Goal: Task Accomplishment & Management: Manage account settings

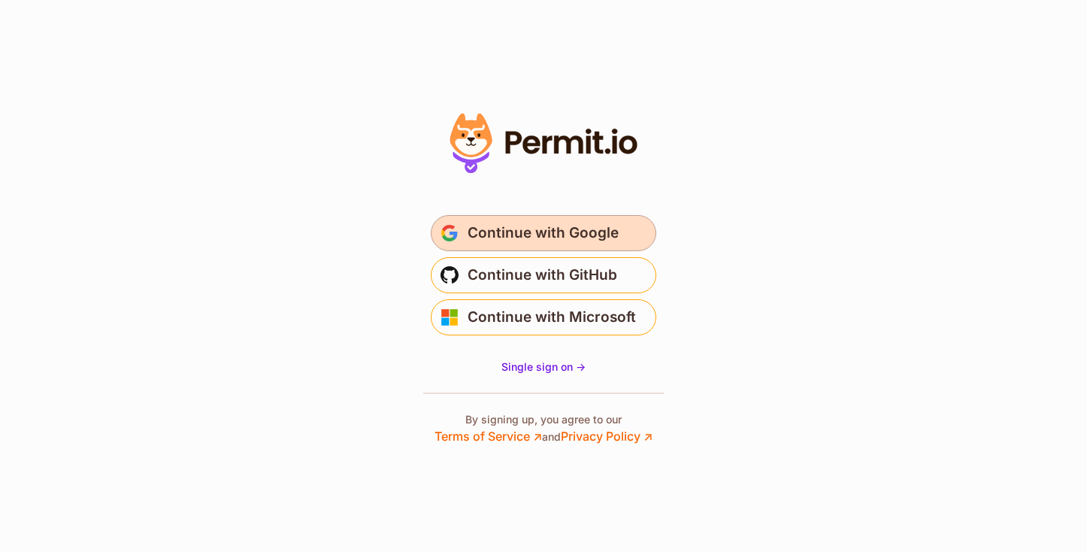
click at [599, 230] on span "Continue with Google" at bounding box center [543, 233] width 151 height 24
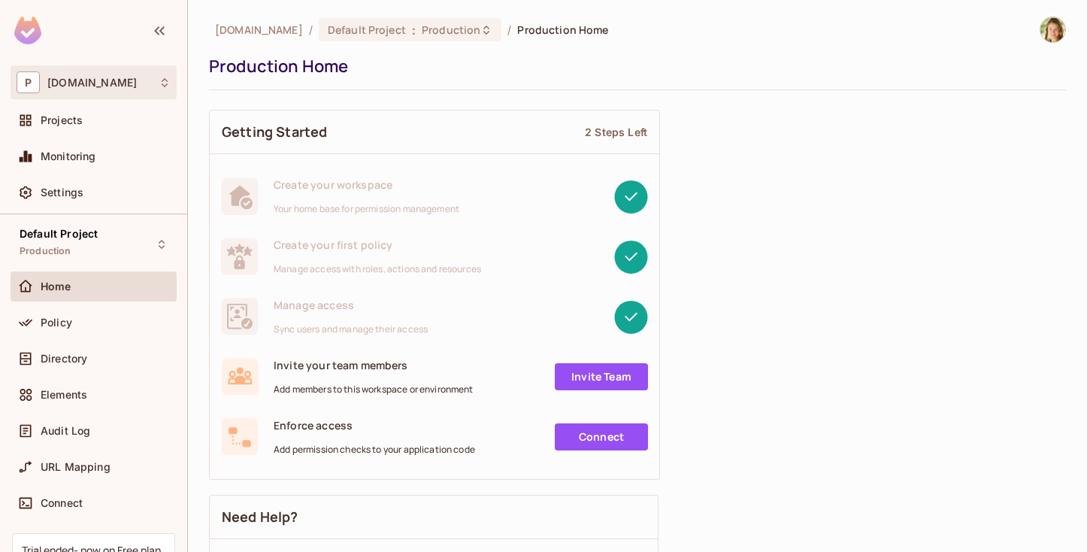
click at [80, 73] on div "P [DOMAIN_NAME]" at bounding box center [94, 82] width 154 height 22
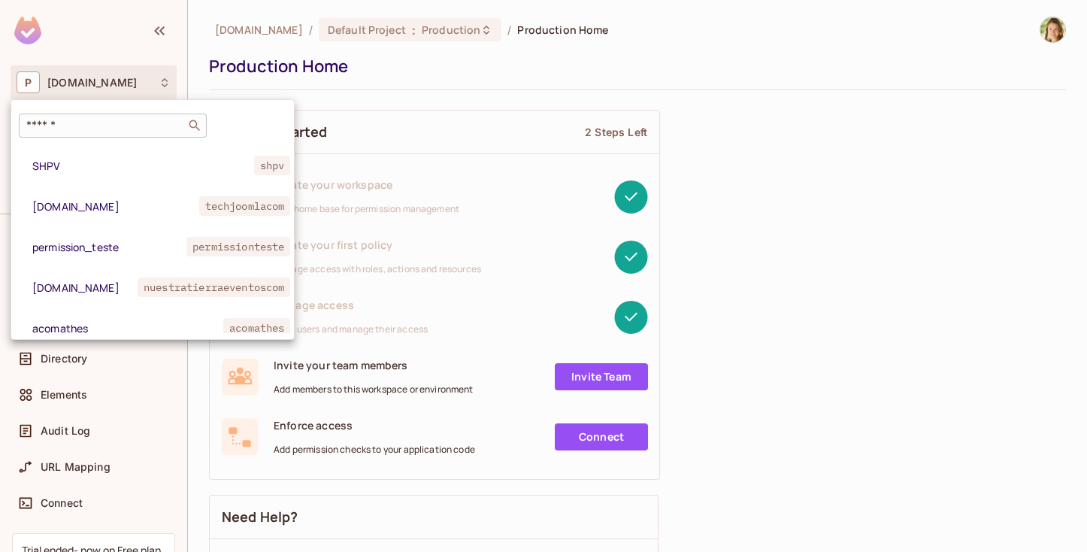
click at [85, 131] on input "text" at bounding box center [102, 125] width 158 height 15
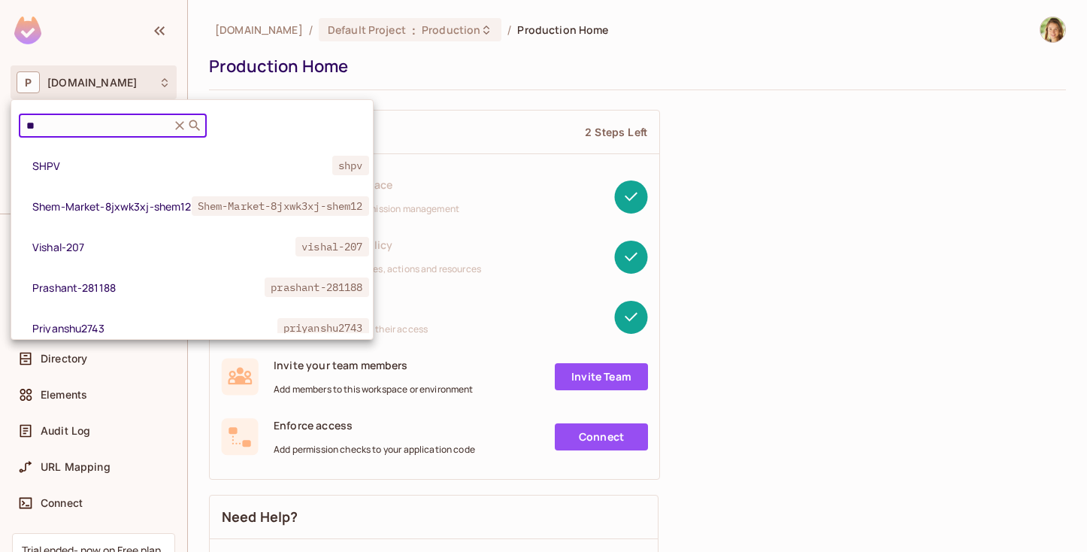
type input "*"
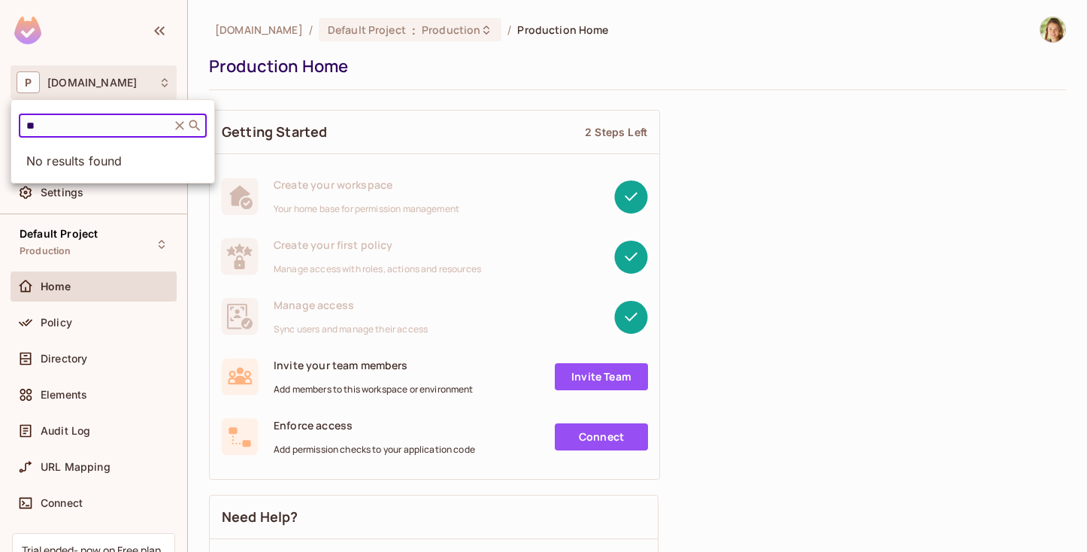
type input "*"
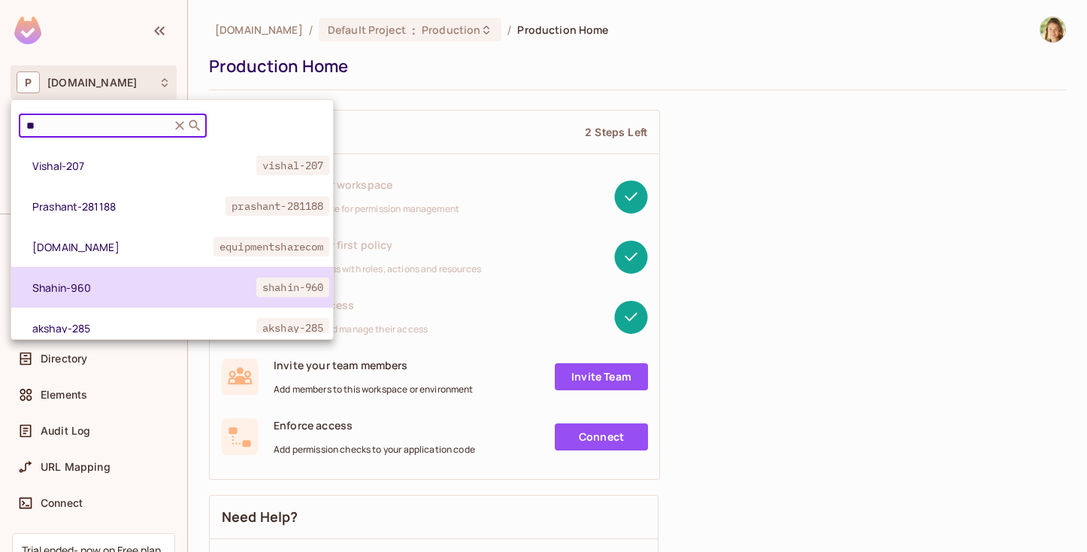
type input "*"
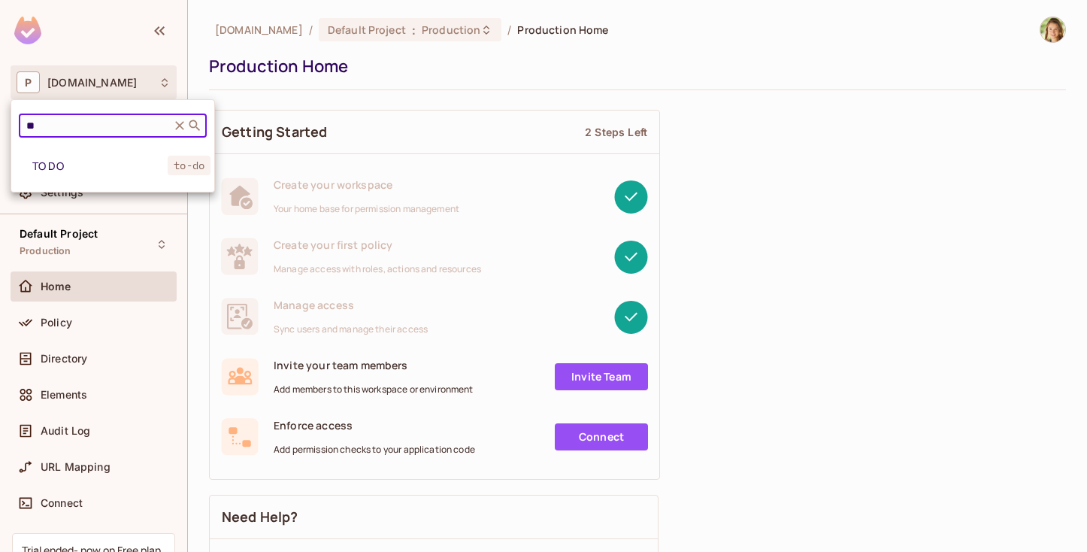
type input "*"
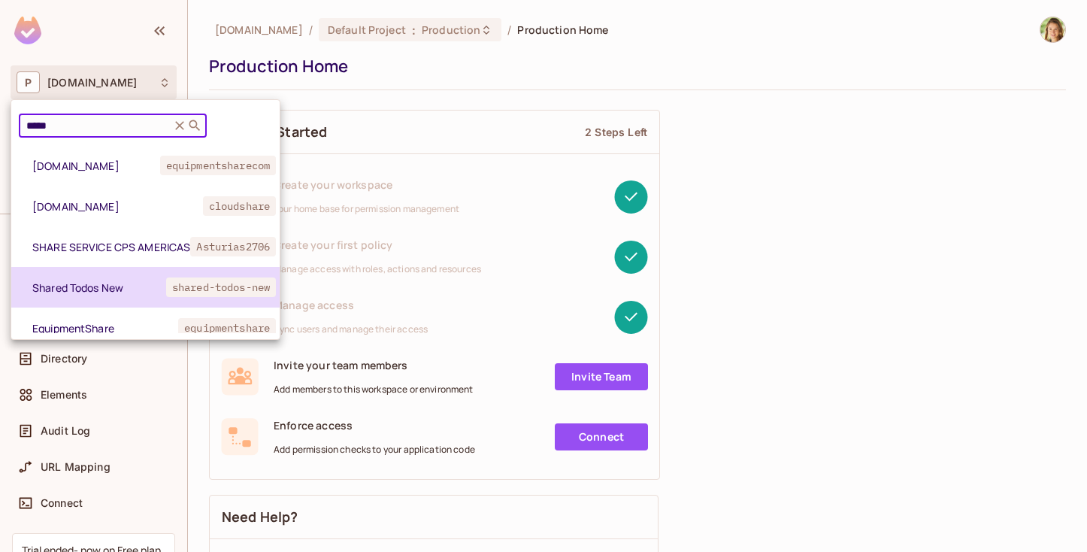
scroll to position [56, 0]
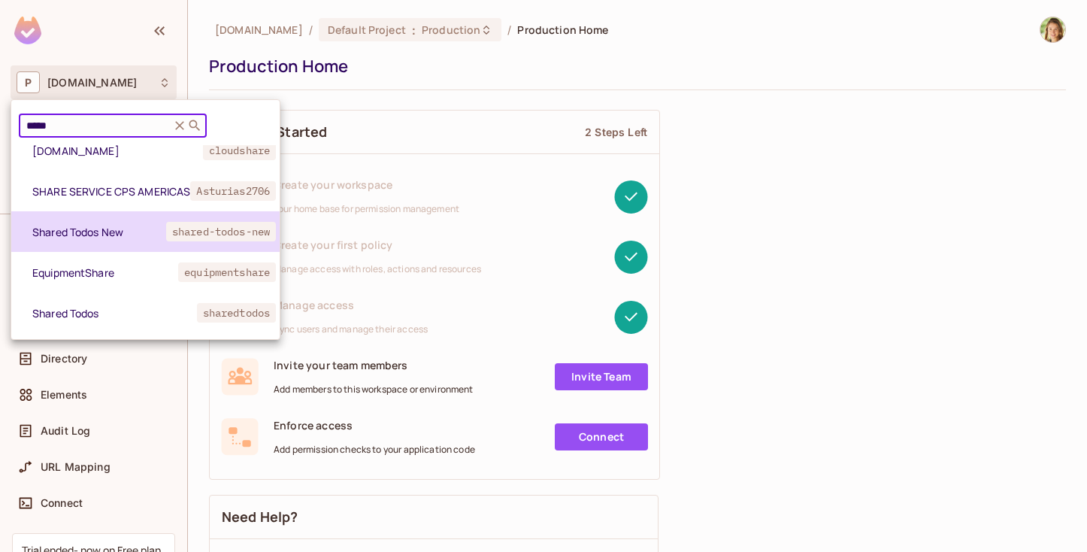
type input "*****"
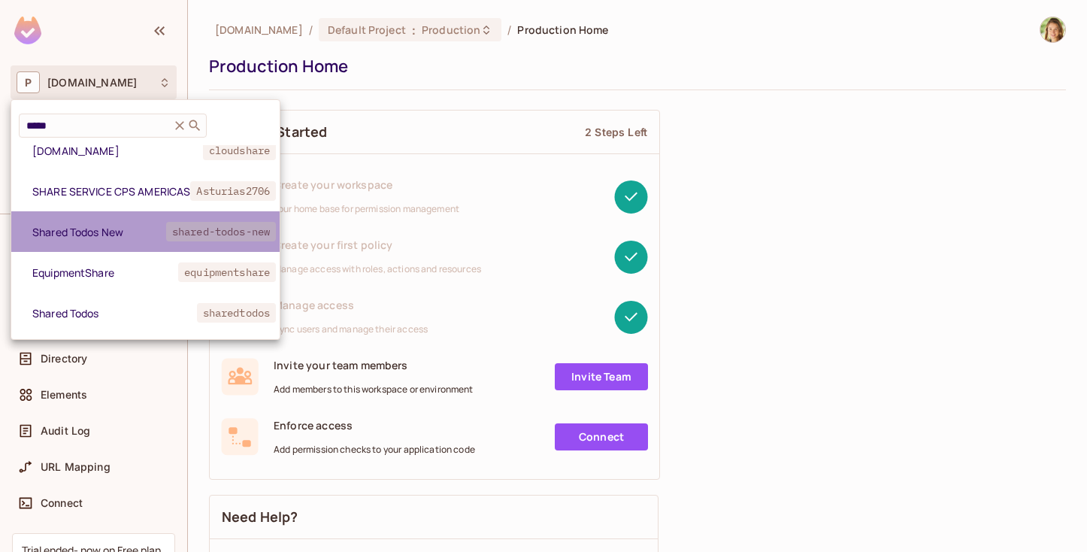
click at [103, 235] on span "Shared Todos New" at bounding box center [99, 232] width 134 height 14
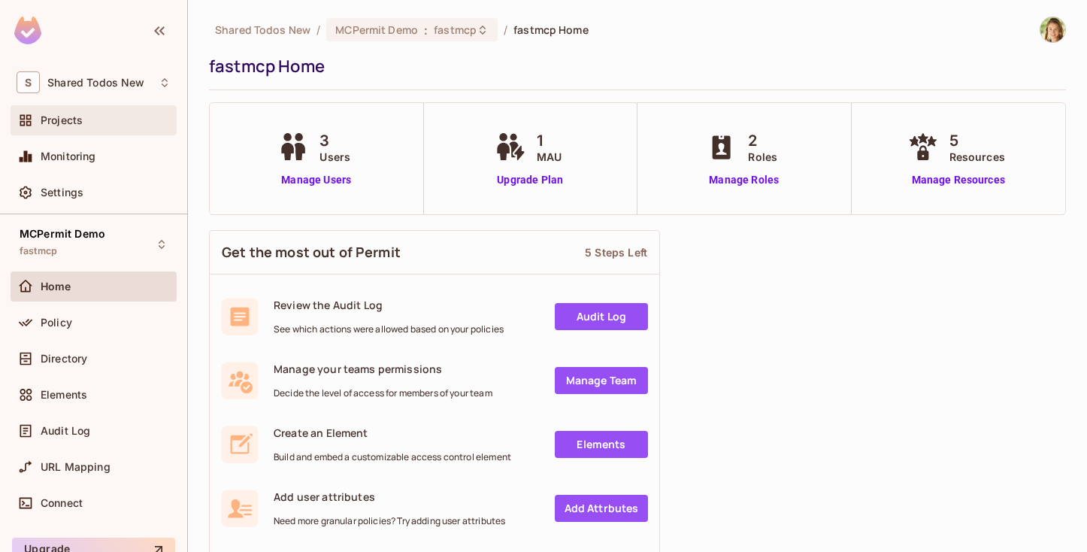
click at [74, 115] on span "Projects" at bounding box center [62, 120] width 42 height 12
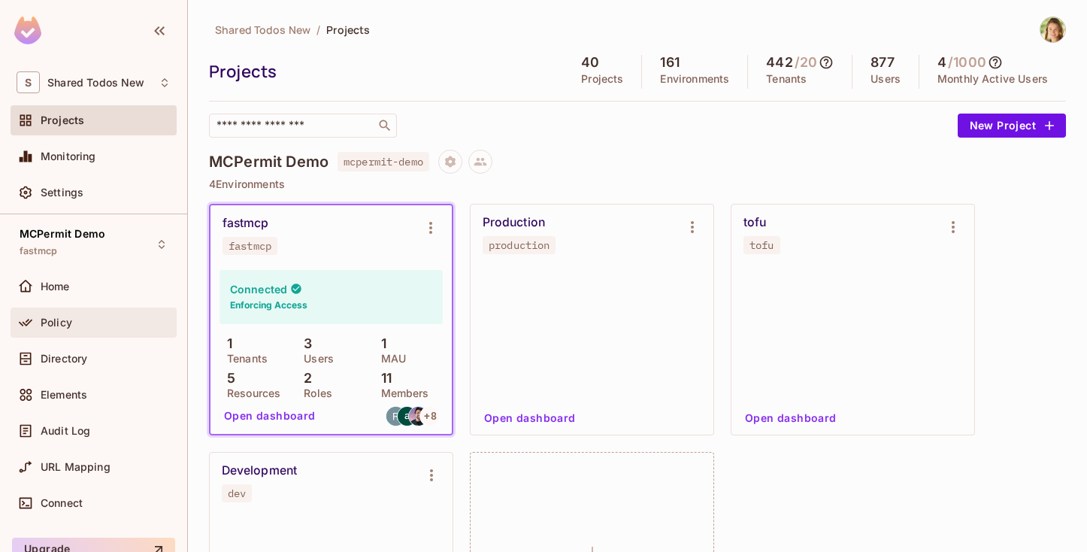
click at [70, 329] on div "Policy" at bounding box center [94, 323] width 154 height 18
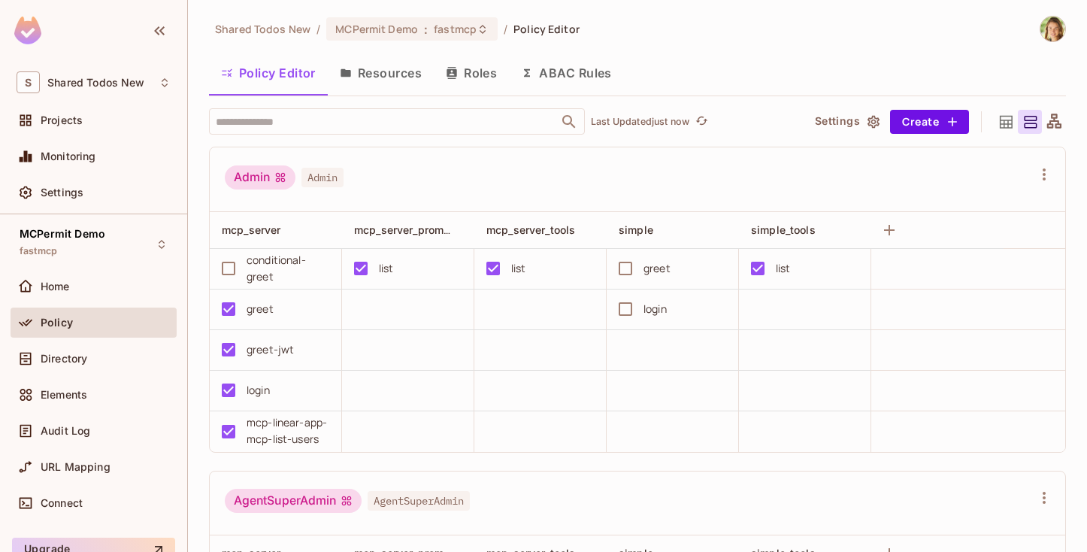
click at [400, 77] on button "Resources" at bounding box center [381, 73] width 106 height 38
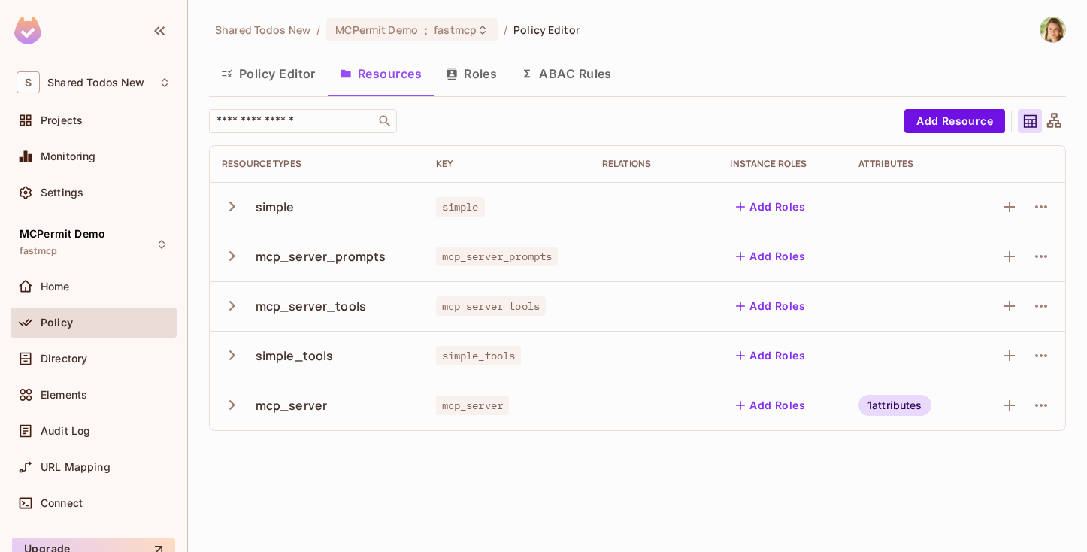
click at [304, 59] on button "Policy Editor" at bounding box center [268, 74] width 119 height 38
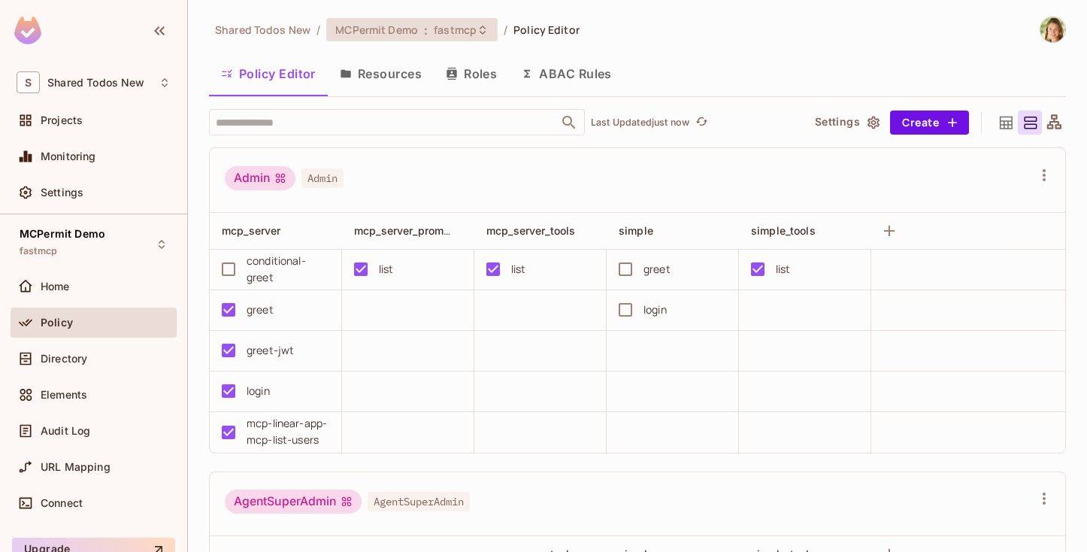
click at [359, 35] on span "MCPermit Demo" at bounding box center [376, 30] width 83 height 14
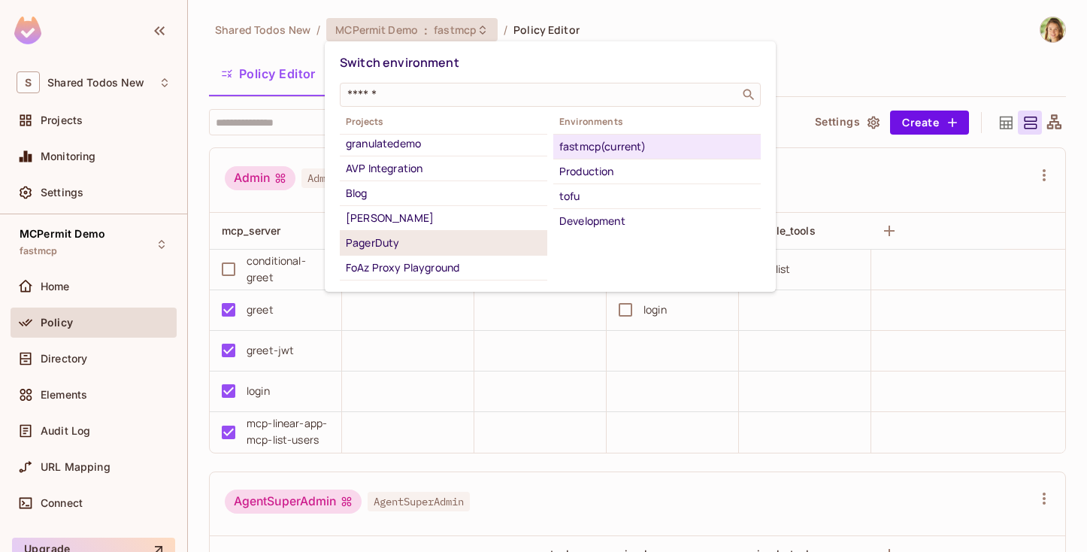
scroll to position [842, 0]
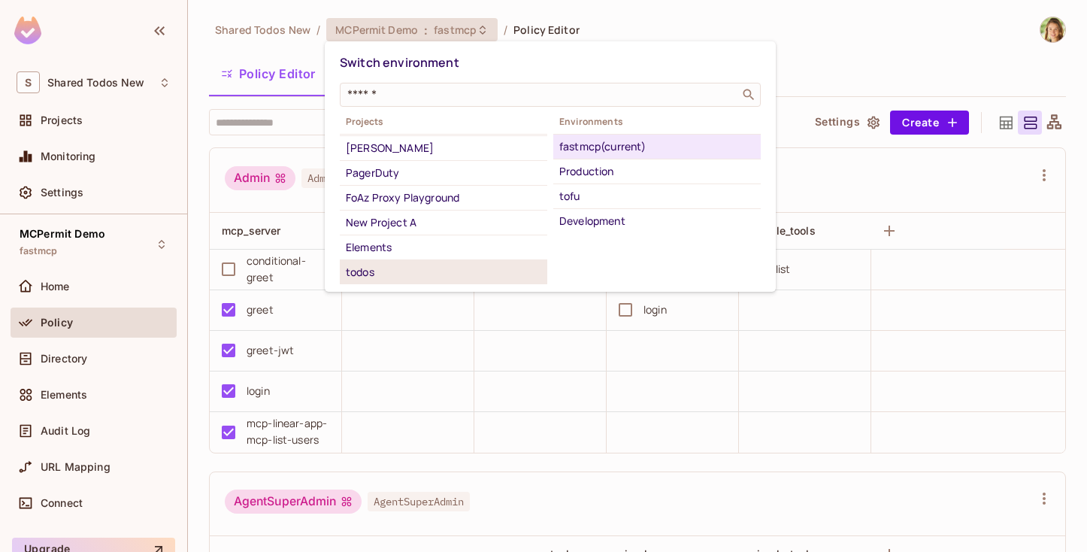
click at [376, 271] on div "todos" at bounding box center [443, 272] width 195 height 18
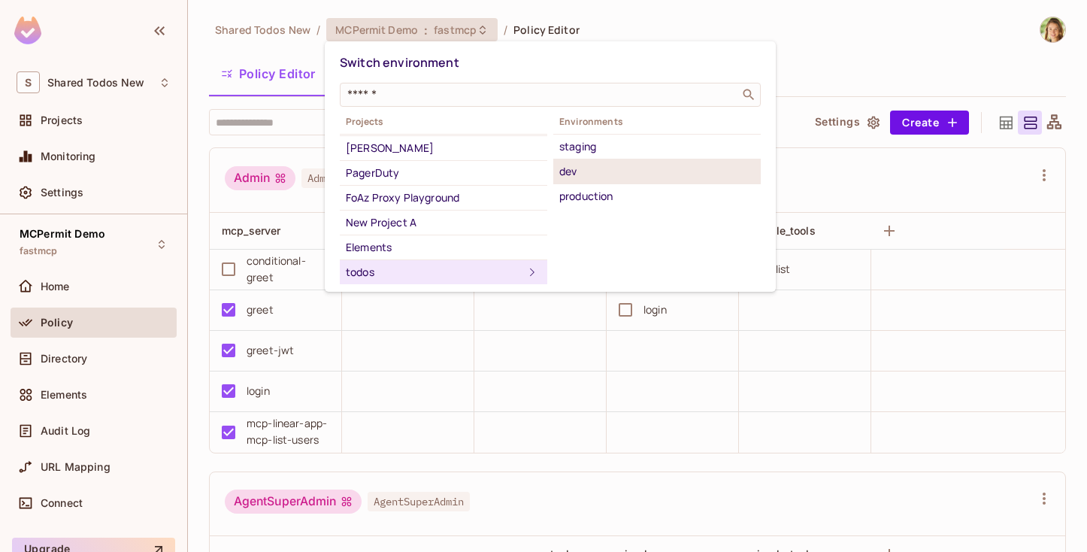
click at [612, 169] on div "dev" at bounding box center [656, 171] width 195 height 18
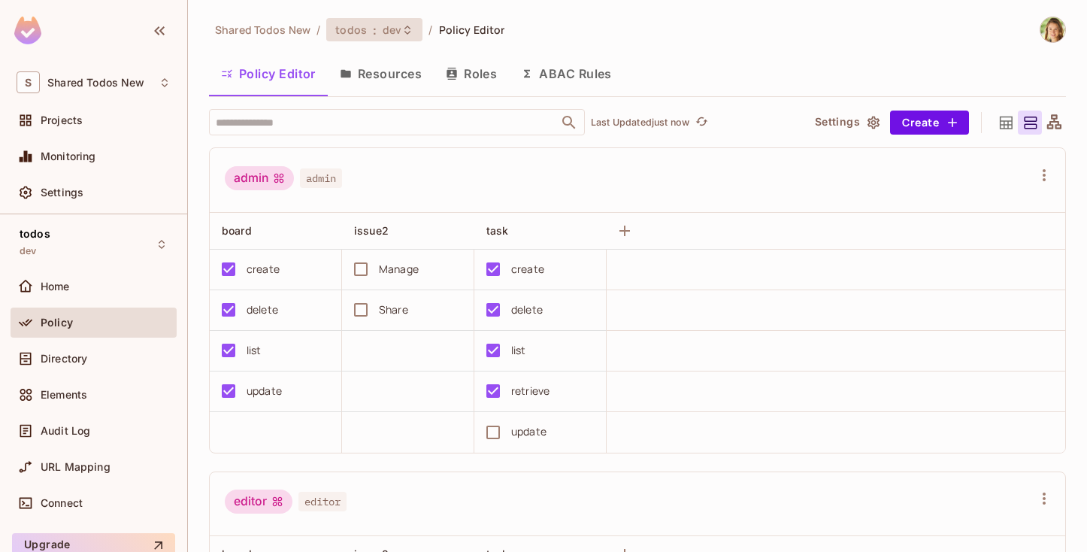
click at [388, 32] on span "dev" at bounding box center [392, 30] width 19 height 14
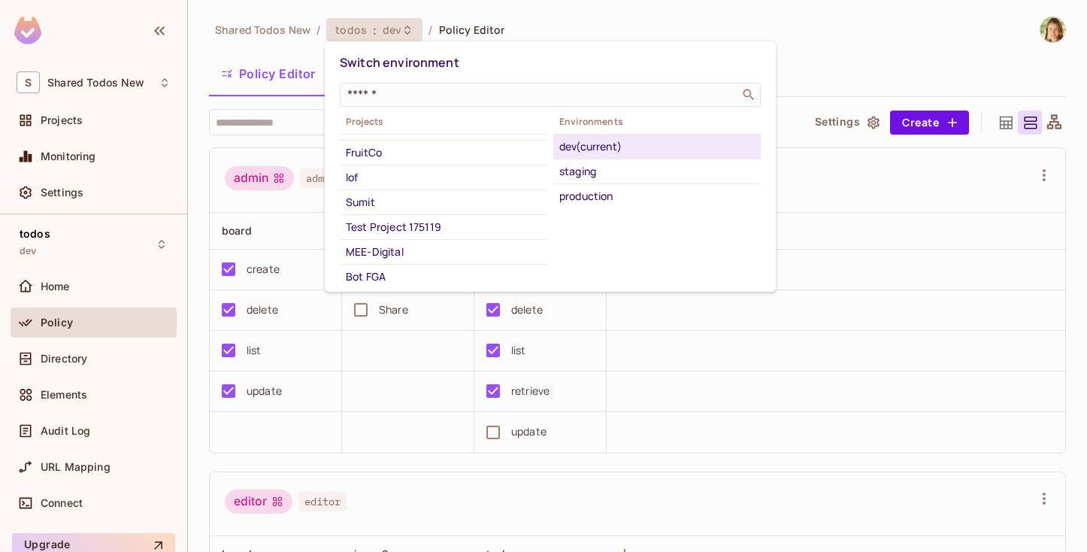
scroll to position [119, 0]
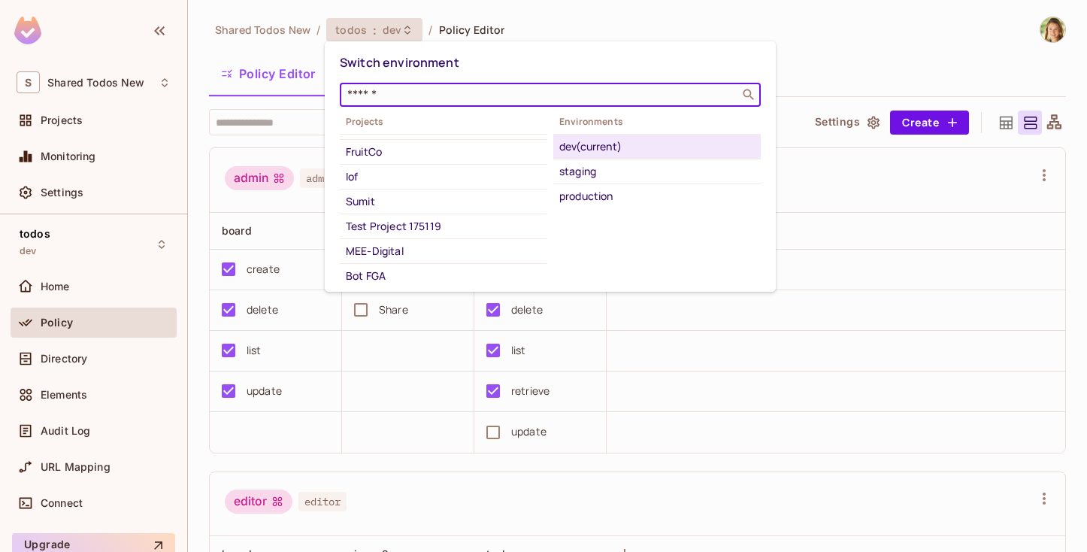
click at [398, 91] on input "text" at bounding box center [539, 94] width 391 height 15
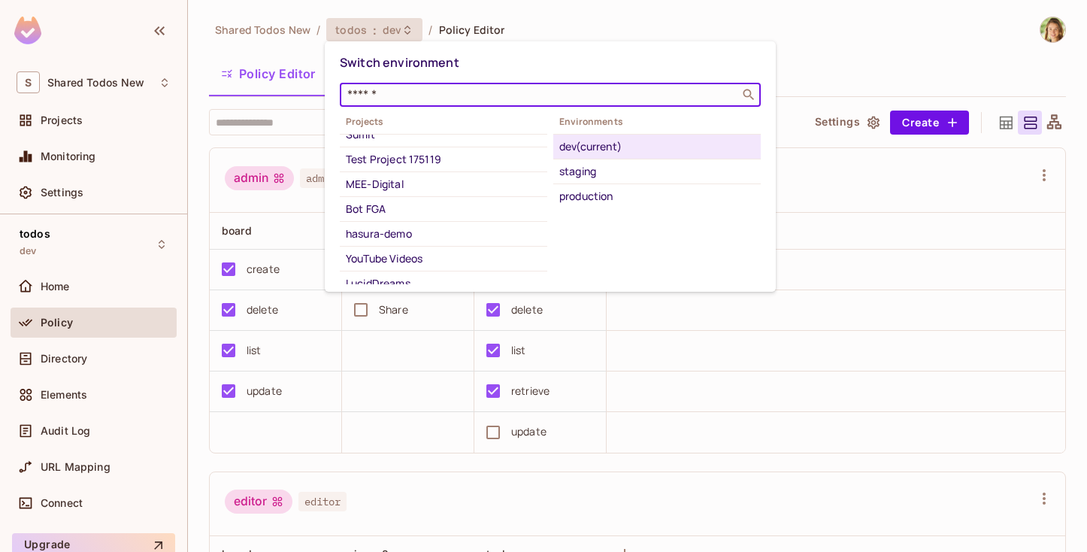
scroll to position [0, 0]
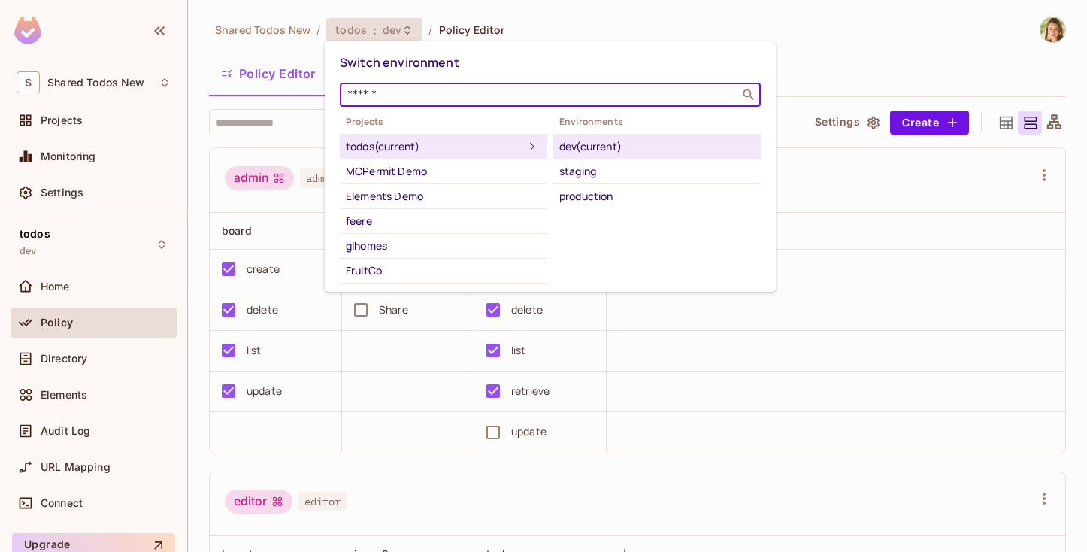
click at [396, 144] on div "todos (current)" at bounding box center [434, 147] width 177 height 18
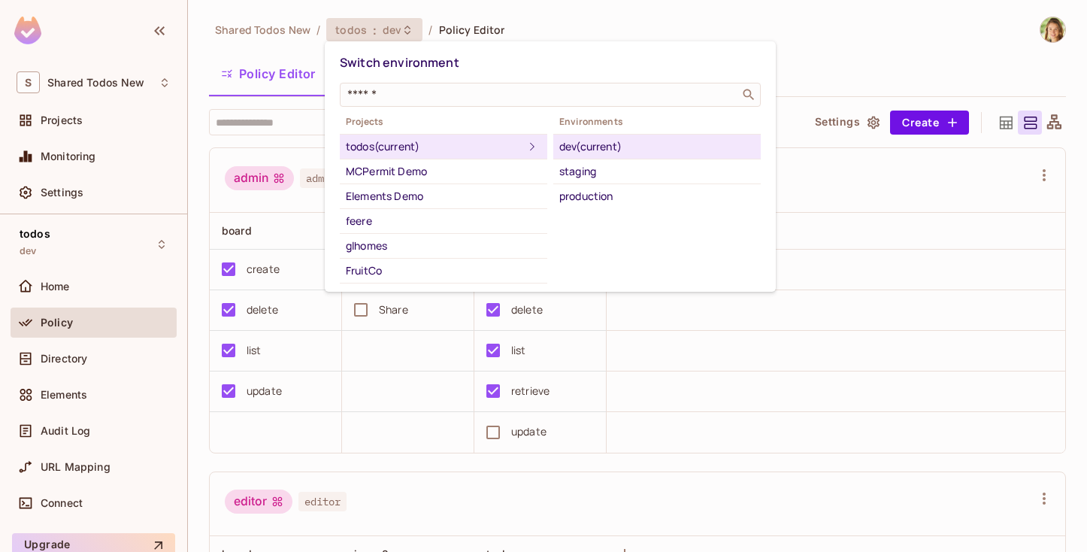
click at [579, 149] on div "dev (current)" at bounding box center [656, 147] width 195 height 18
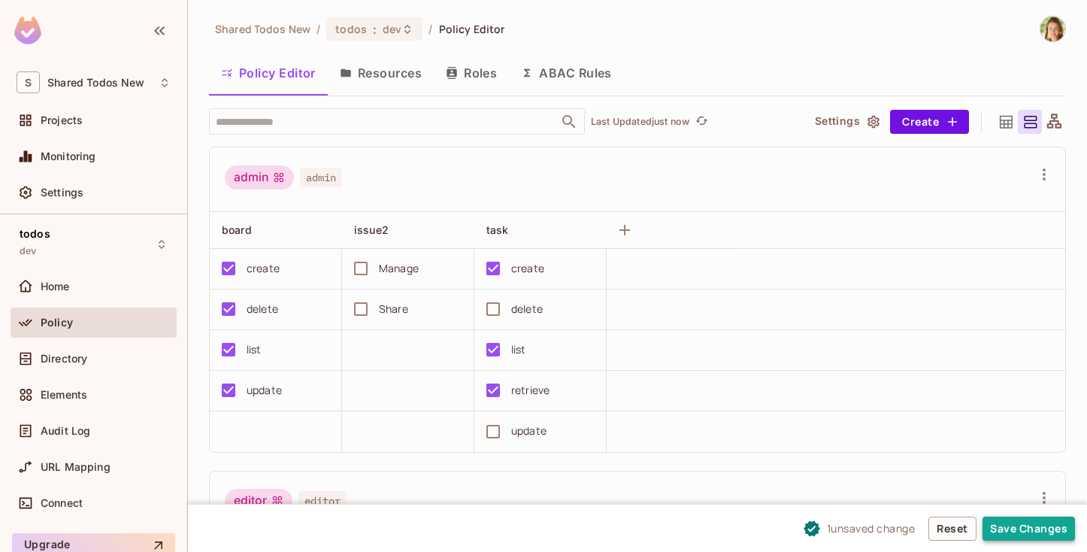
click at [1005, 531] on button "Save Changes" at bounding box center [1029, 529] width 92 height 24
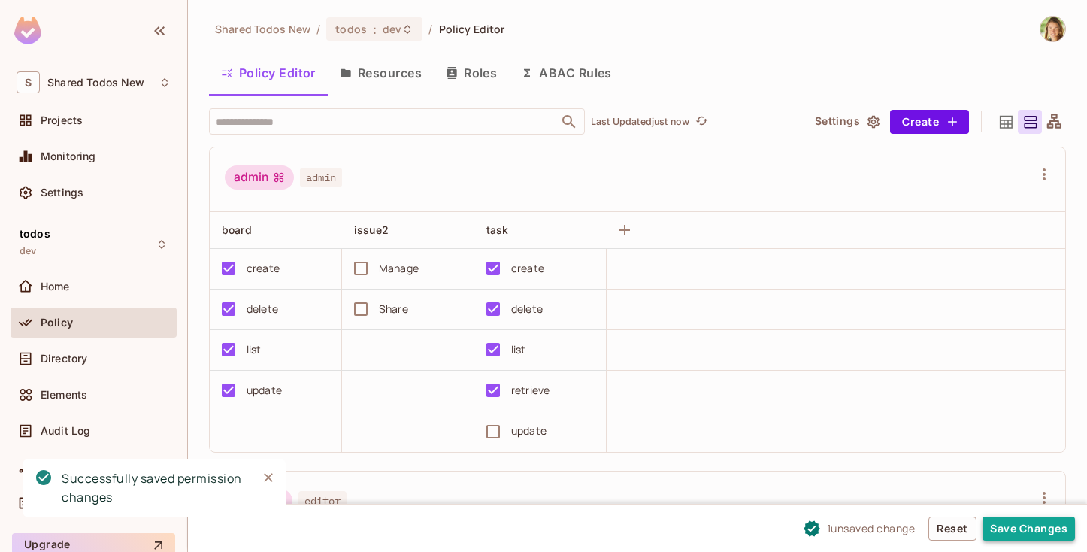
click at [1029, 531] on button "Save Changes" at bounding box center [1029, 529] width 92 height 24
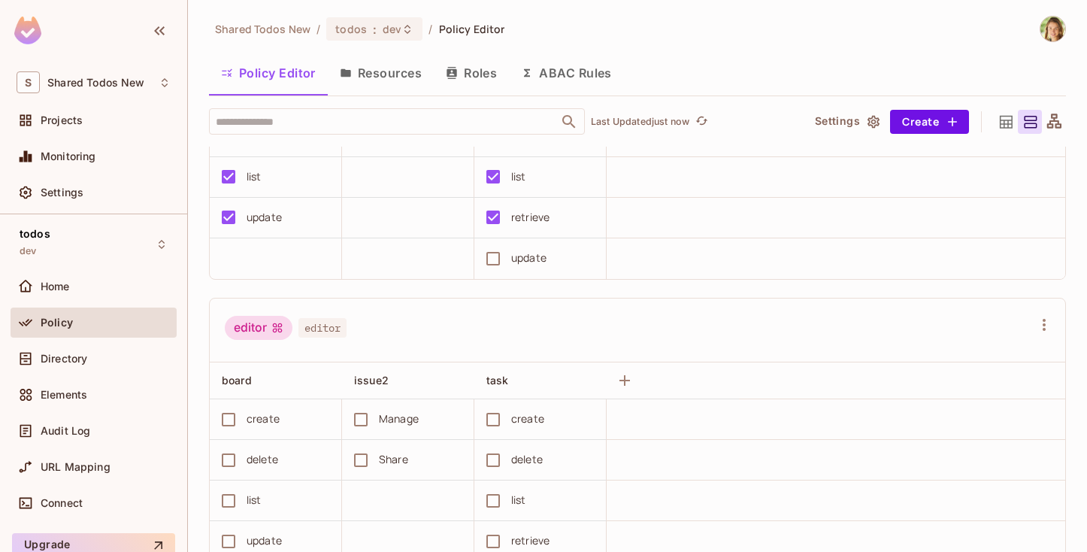
scroll to position [154, 0]
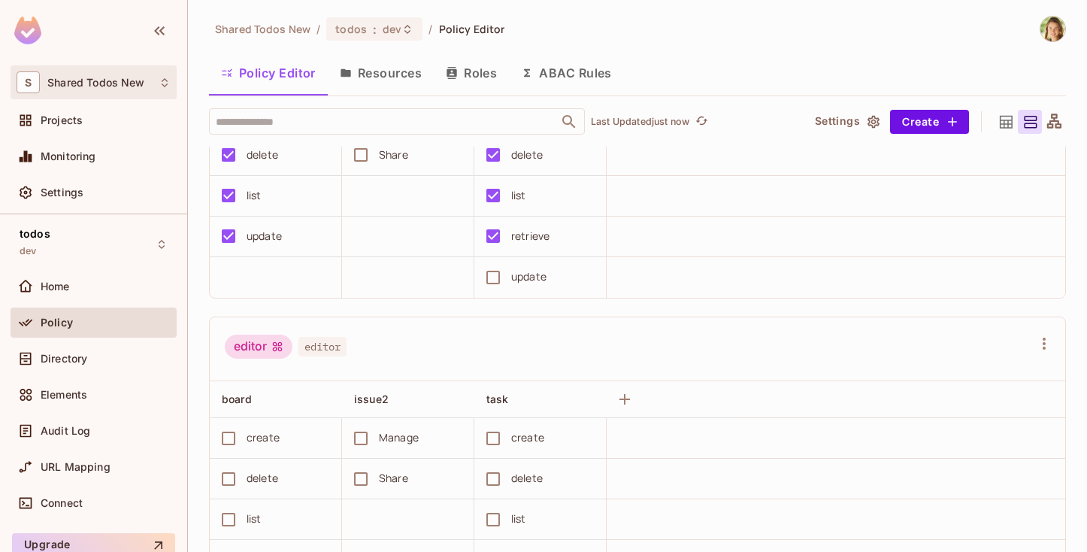
click at [122, 74] on div "S Shared Todos New" at bounding box center [94, 82] width 154 height 22
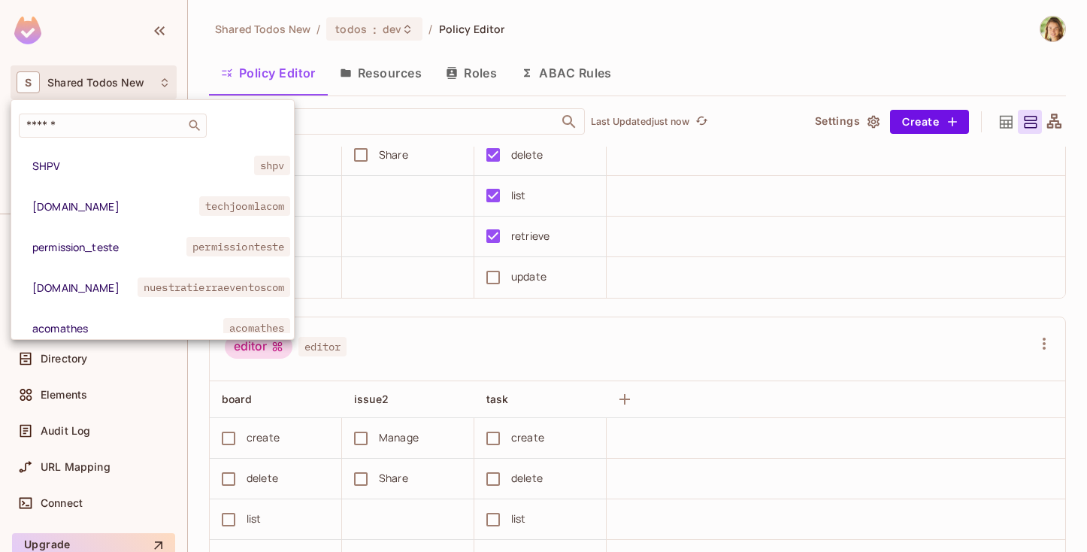
click at [121, 50] on div at bounding box center [543, 276] width 1087 height 552
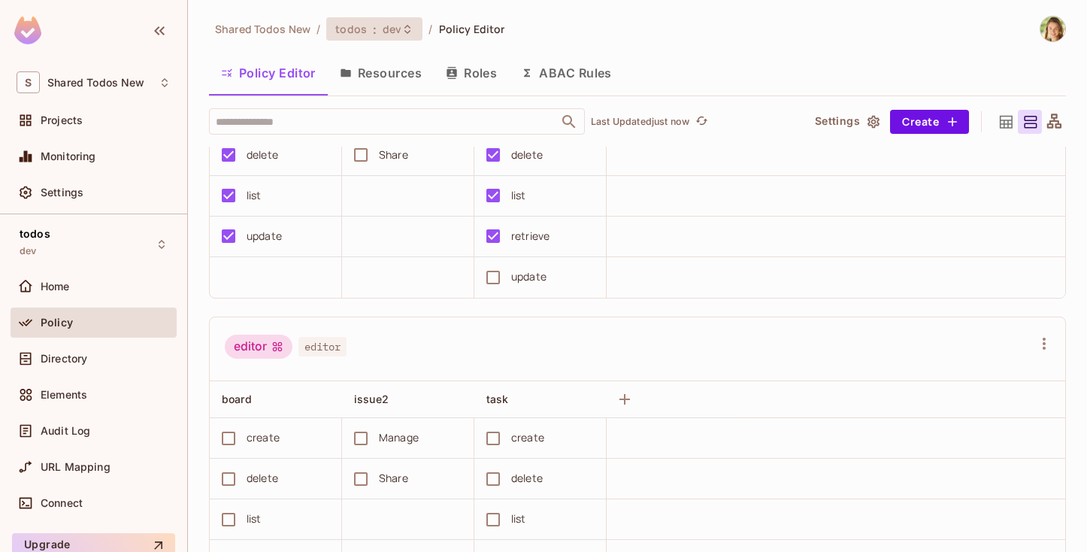
click at [350, 32] on span "todos" at bounding box center [351, 29] width 32 height 14
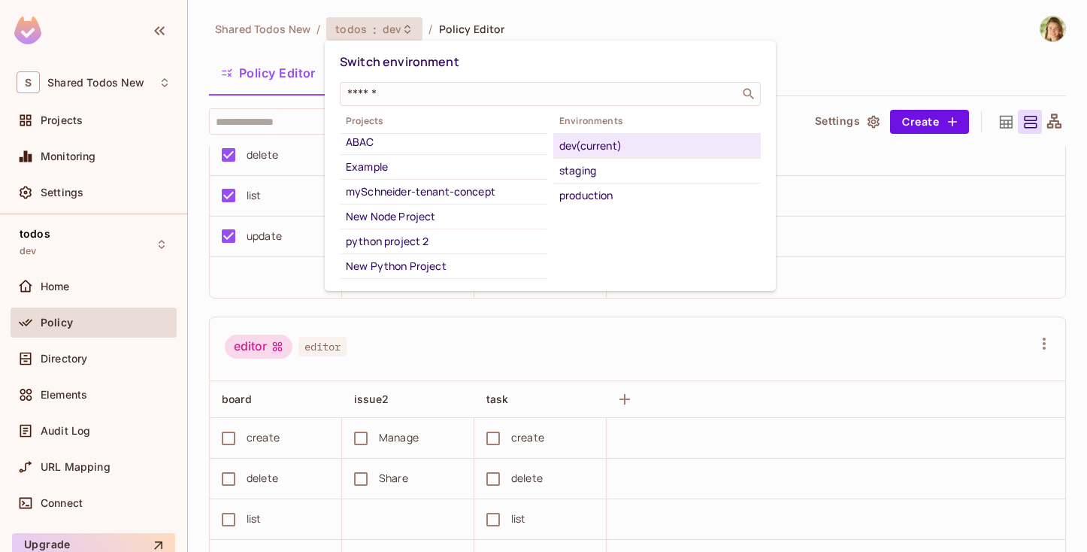
scroll to position [615, 0]
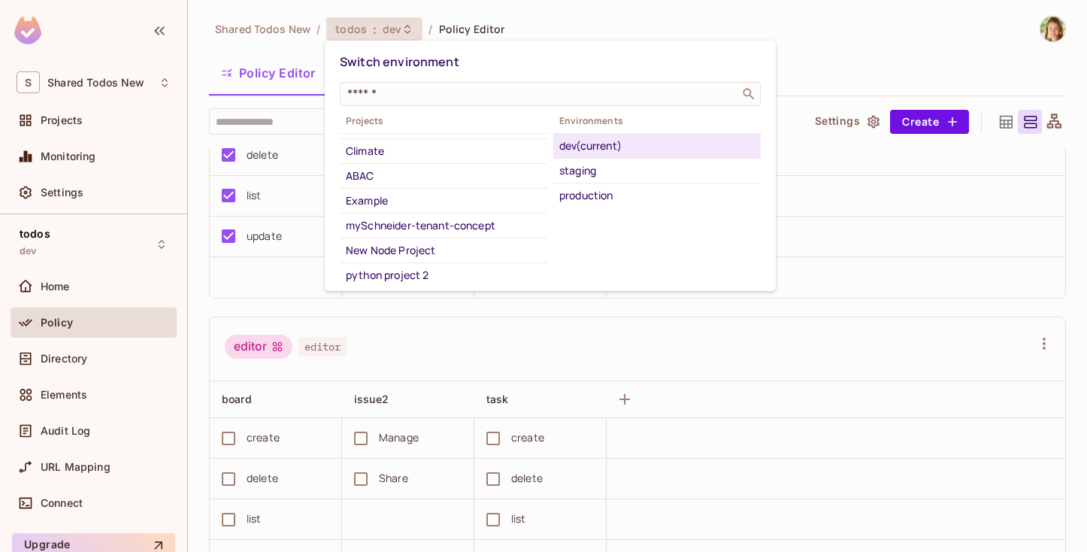
click at [405, 176] on div "ABAC" at bounding box center [443, 176] width 195 height 18
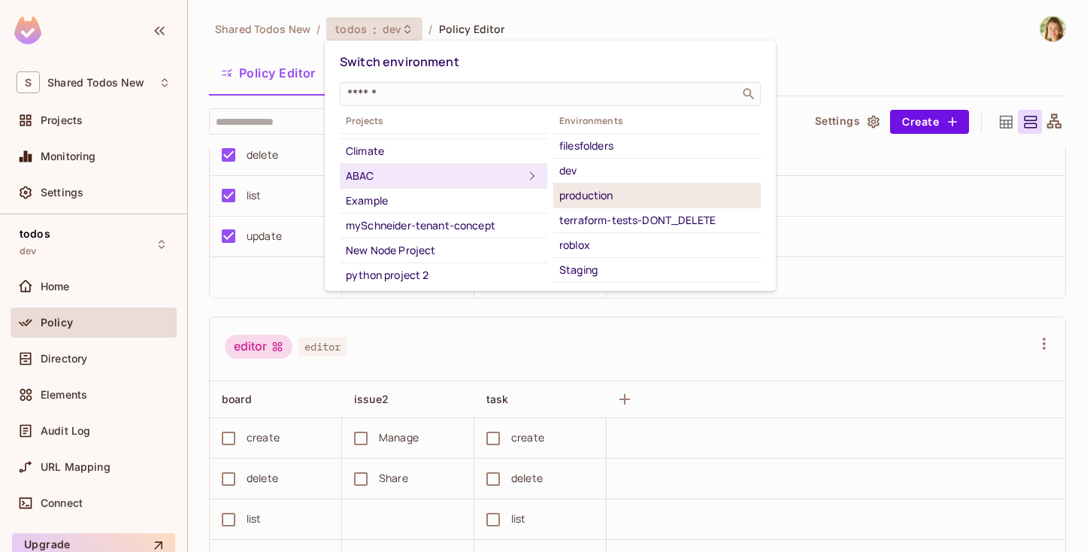
click at [628, 190] on div "production" at bounding box center [656, 195] width 195 height 18
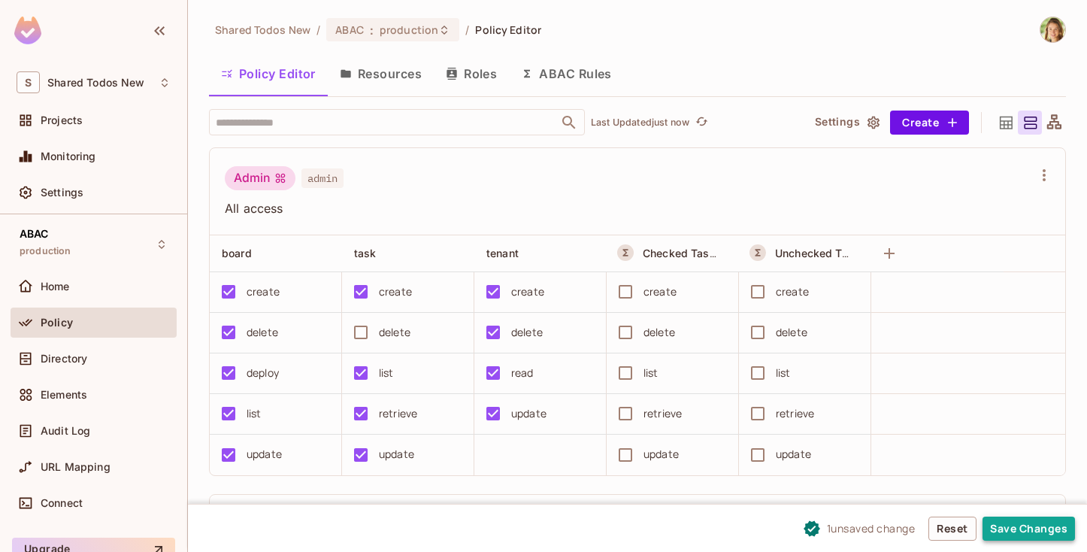
click at [1008, 535] on button "Save Changes" at bounding box center [1029, 529] width 92 height 24
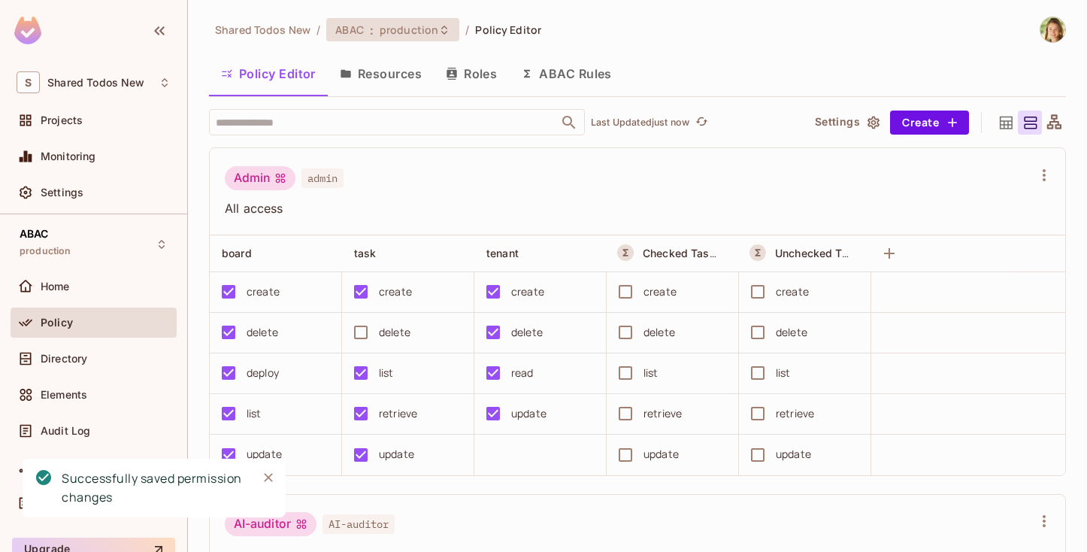
click at [428, 32] on span "production" at bounding box center [409, 30] width 59 height 14
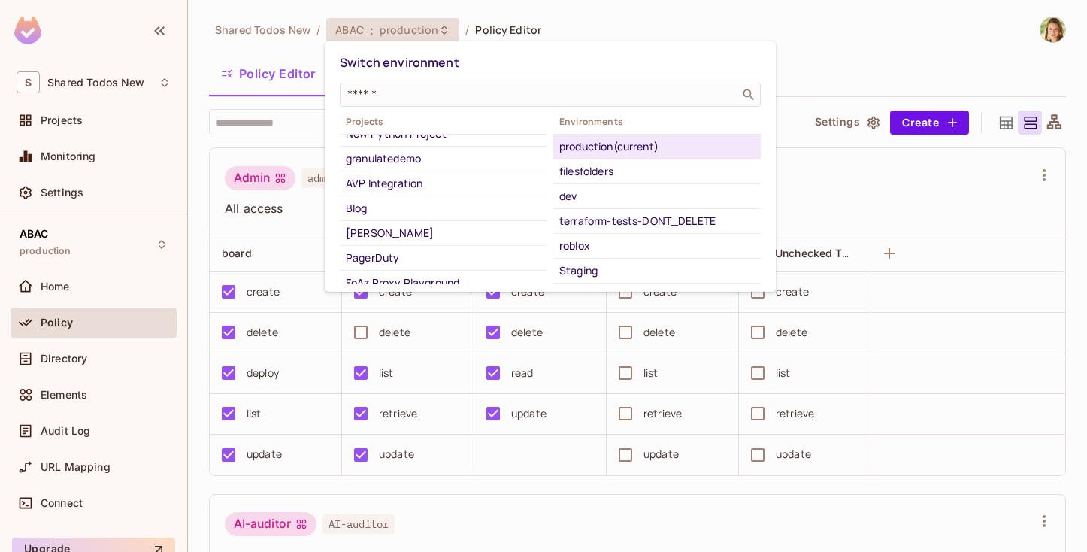
scroll to position [842, 0]
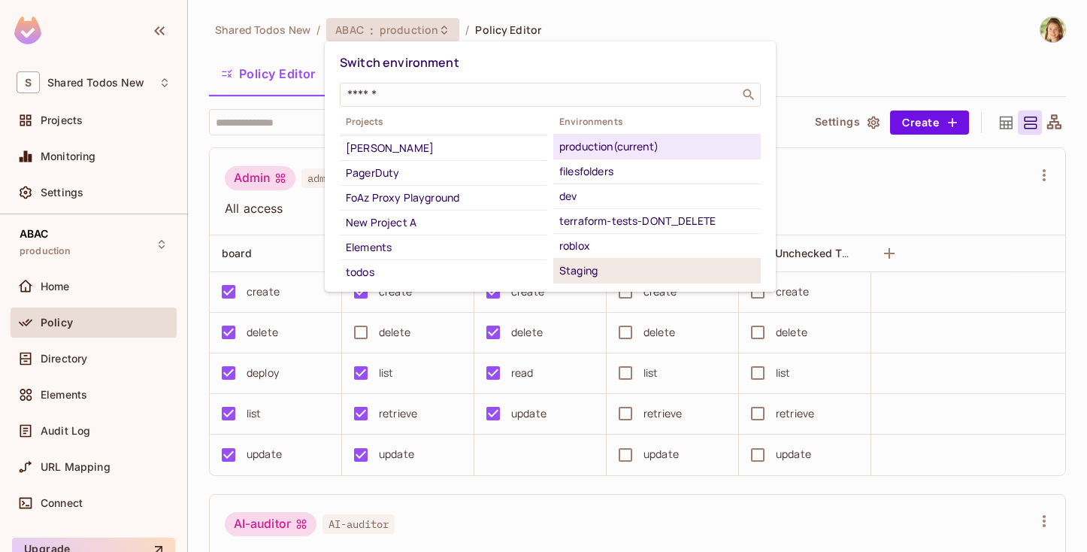
click at [612, 280] on li "Staging" at bounding box center [657, 271] width 208 height 25
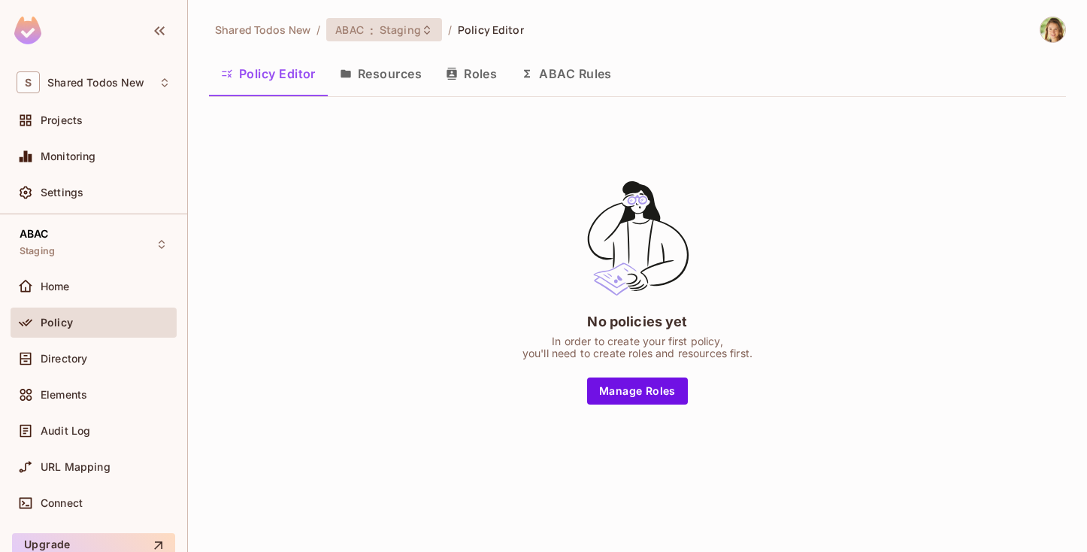
click at [366, 33] on div "ABAC : Staging" at bounding box center [375, 30] width 80 height 14
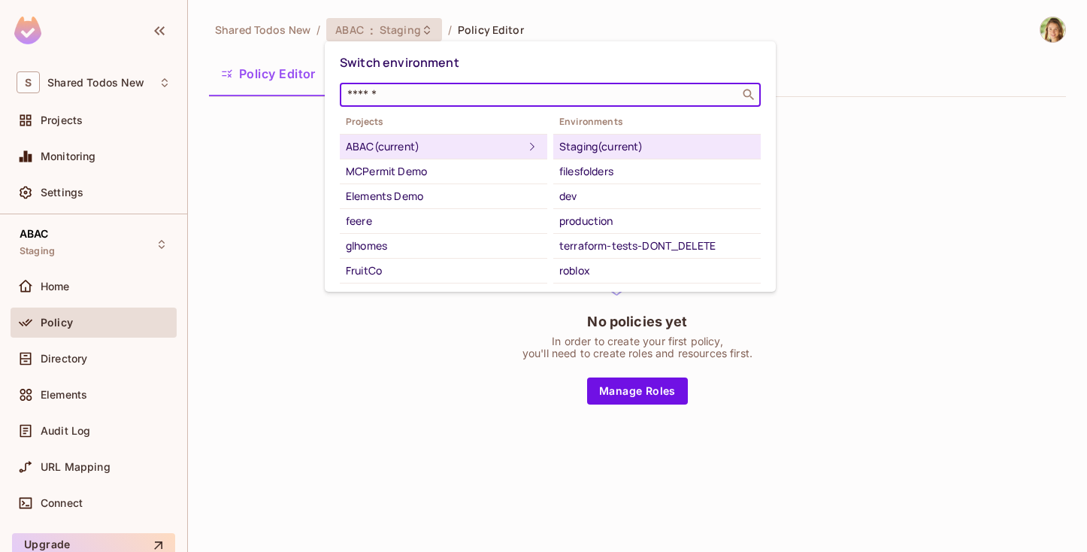
click at [408, 88] on input "text" at bounding box center [539, 94] width 391 height 15
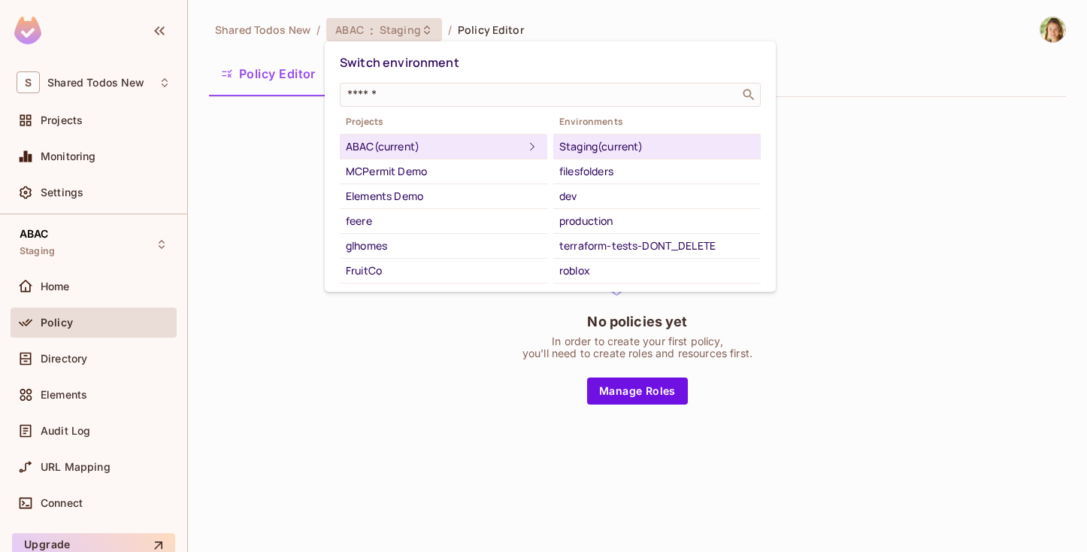
click at [413, 35] on div at bounding box center [543, 276] width 1087 height 552
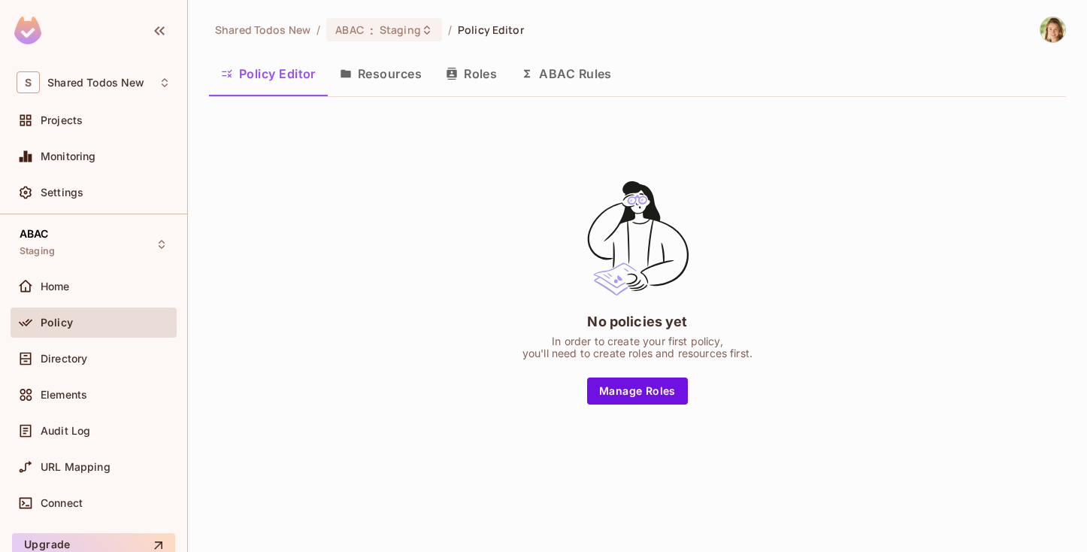
click at [413, 35] on div "Switch environment ​ Projects ABAC (current) MCPermit Demo Elements Demo feere …" at bounding box center [543, 276] width 1087 height 552
click at [413, 35] on span "Staging" at bounding box center [400, 30] width 41 height 14
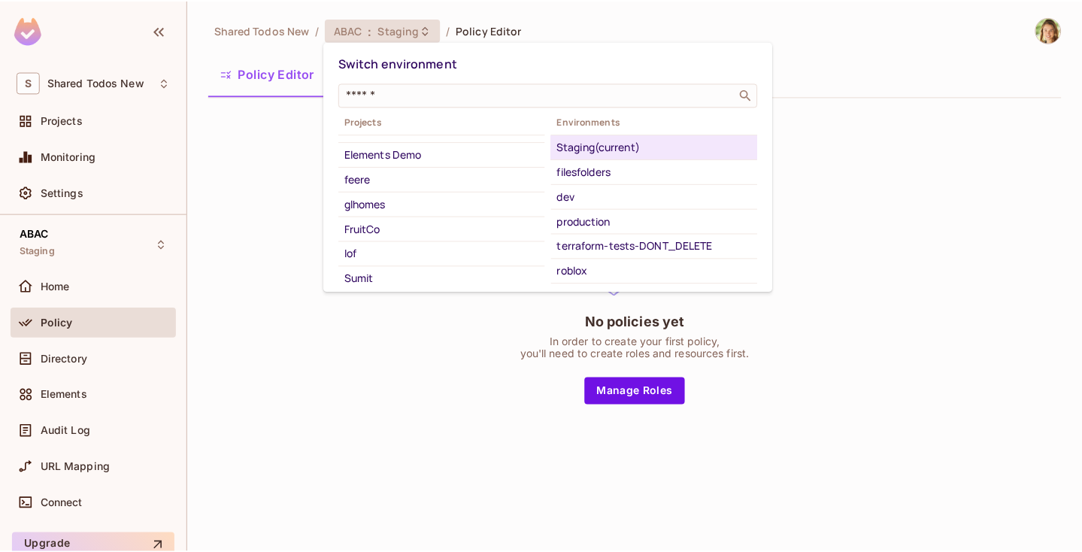
scroll to position [0, 0]
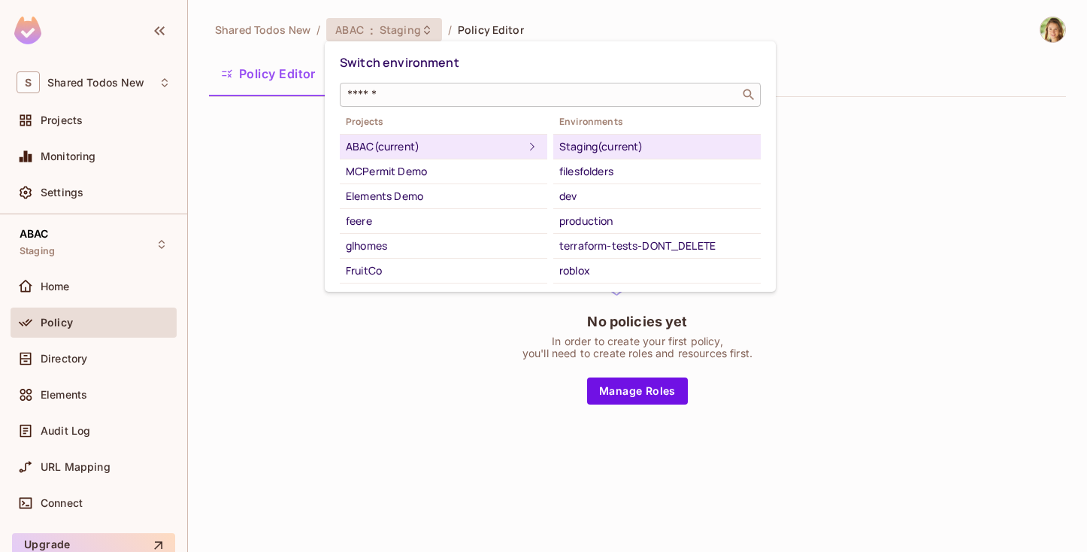
click at [383, 93] on input "text" at bounding box center [539, 94] width 391 height 15
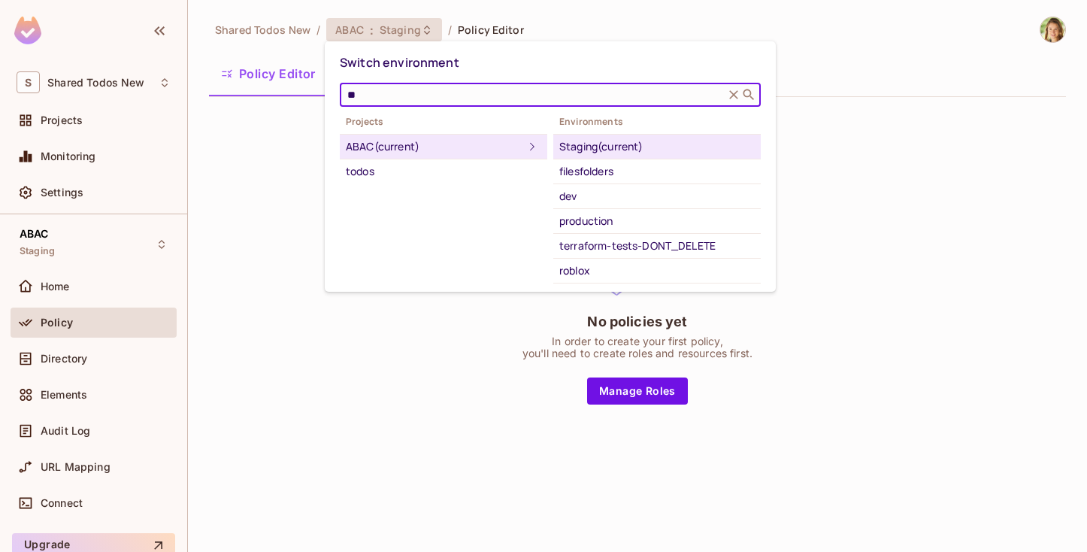
type input "**"
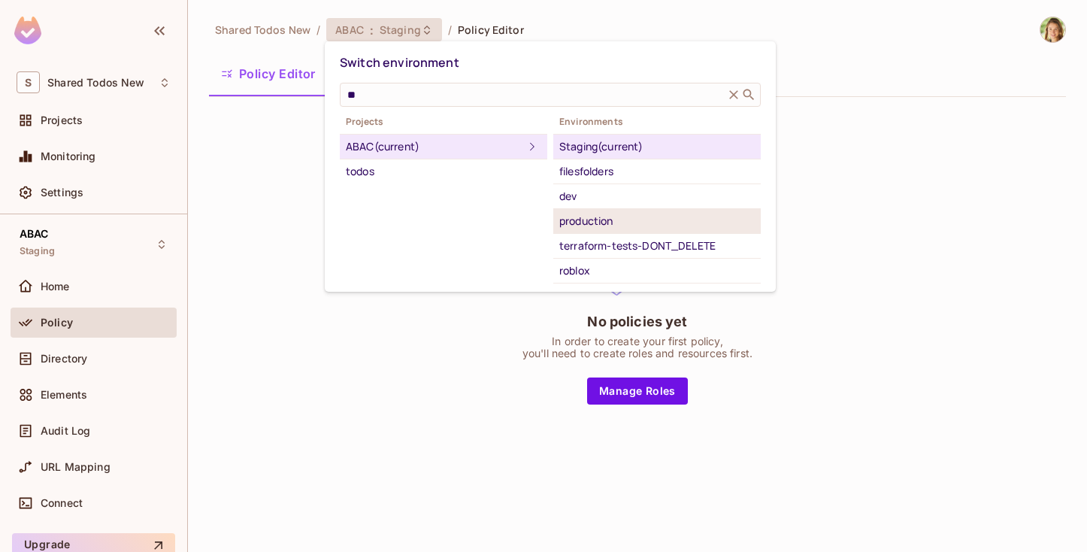
click at [595, 219] on div "production" at bounding box center [656, 221] width 195 height 18
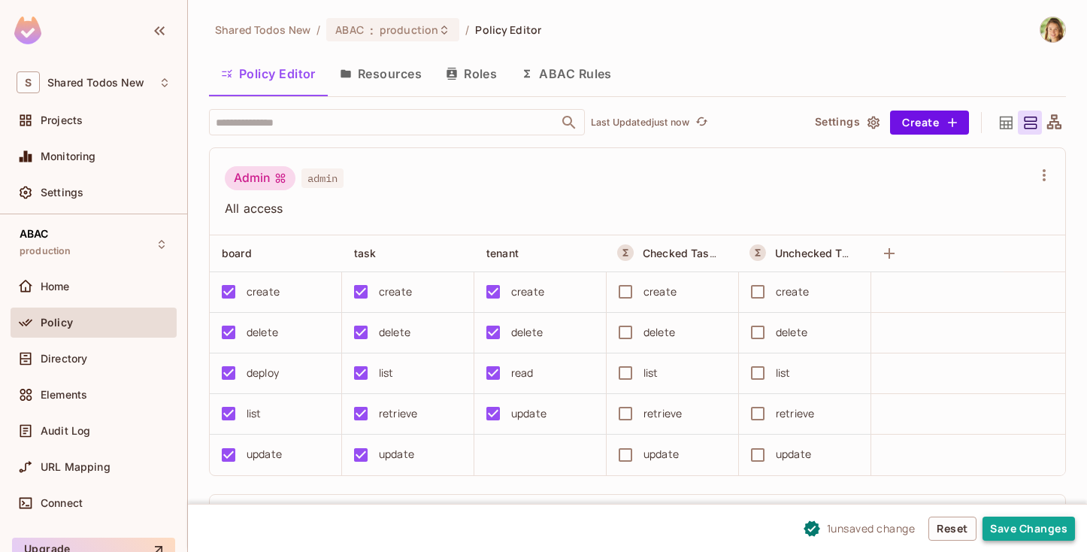
click at [1011, 526] on button "Save Changes" at bounding box center [1029, 529] width 92 height 24
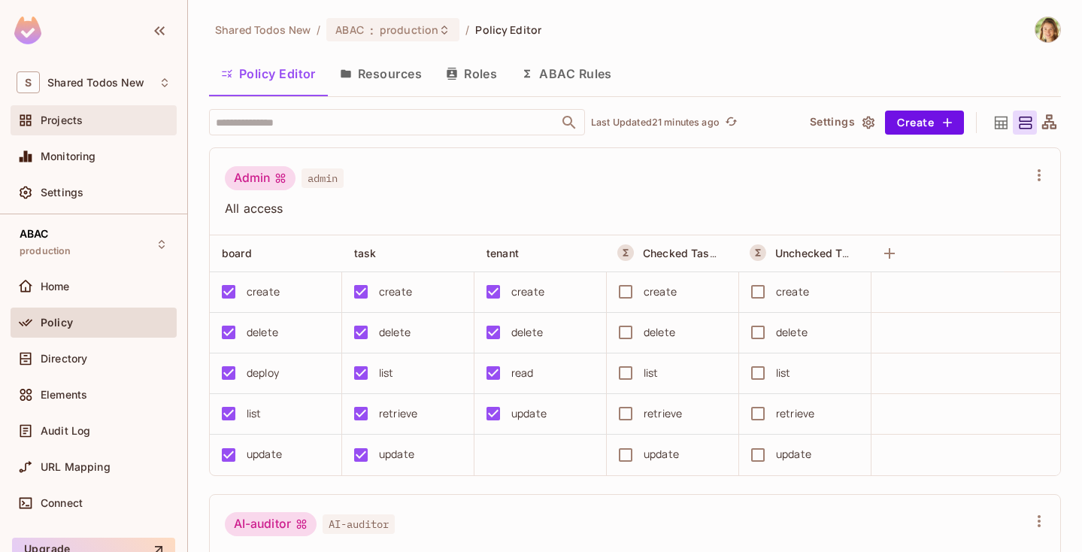
click at [99, 107] on div "Projects" at bounding box center [94, 120] width 166 height 30
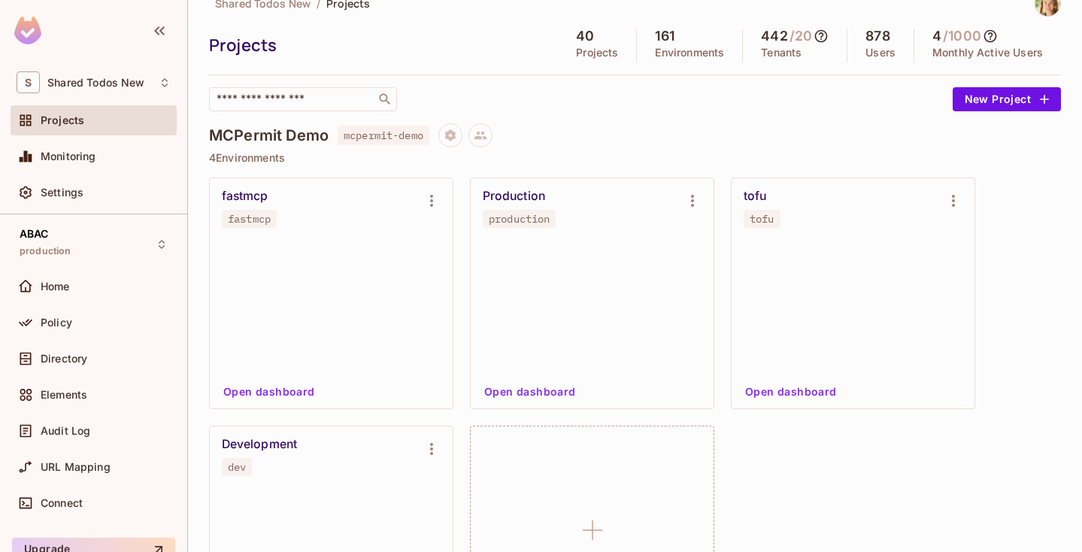
scroll to position [17, 0]
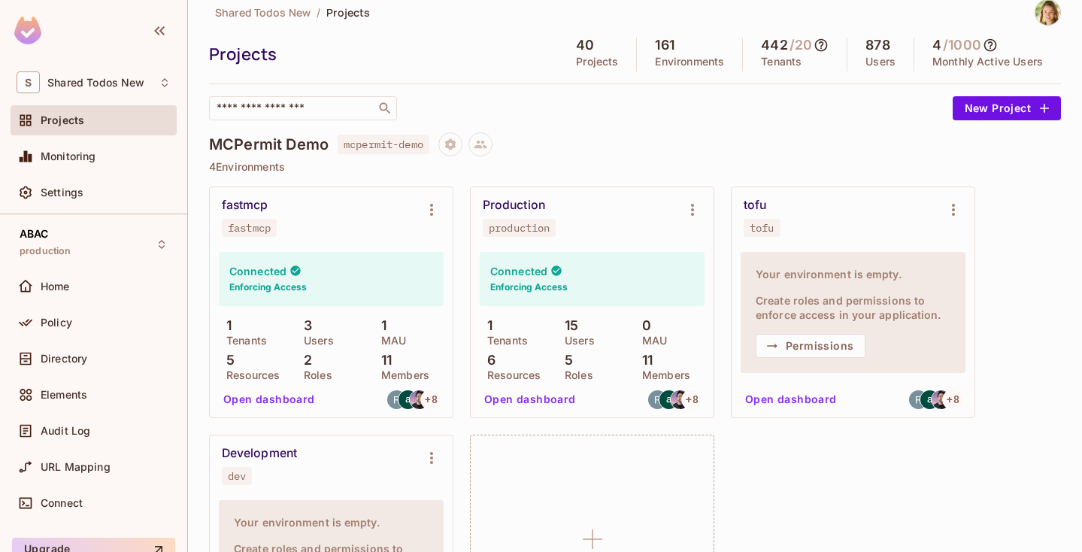
click at [107, 125] on div "Projects" at bounding box center [106, 120] width 130 height 12
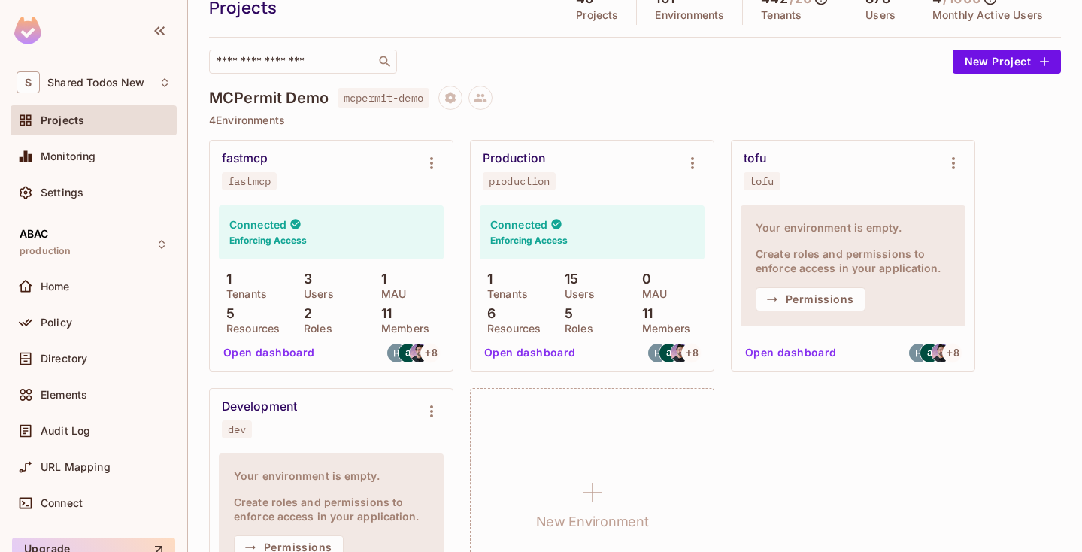
scroll to position [38, 0]
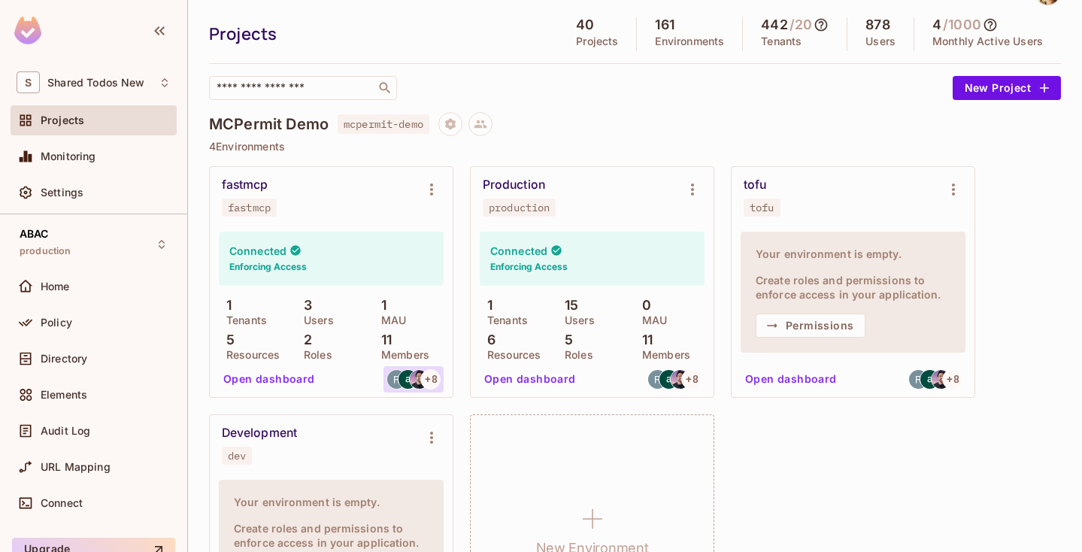
click at [414, 383] on img at bounding box center [419, 379] width 19 height 19
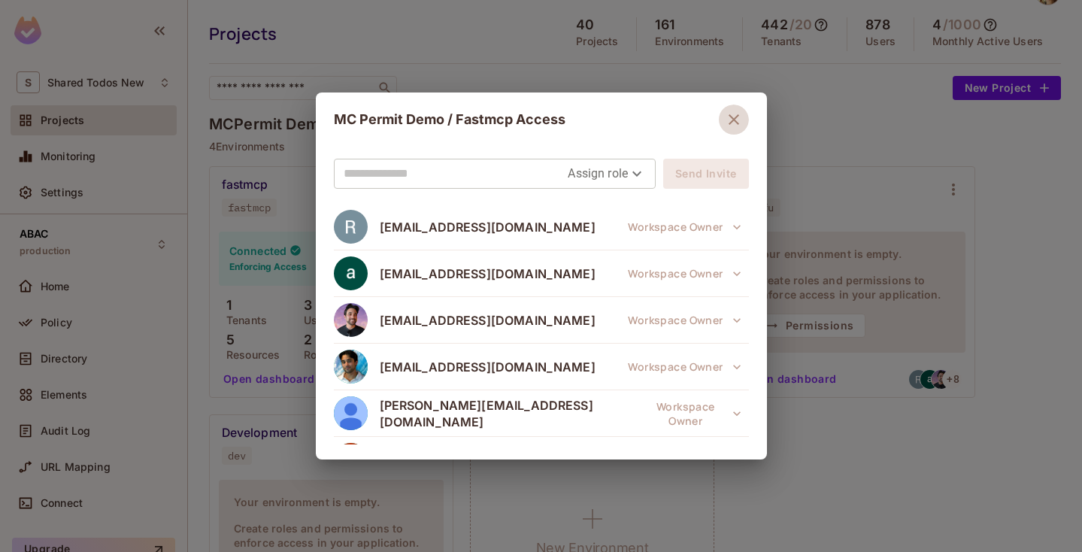
click at [726, 117] on icon "button" at bounding box center [734, 120] width 18 height 18
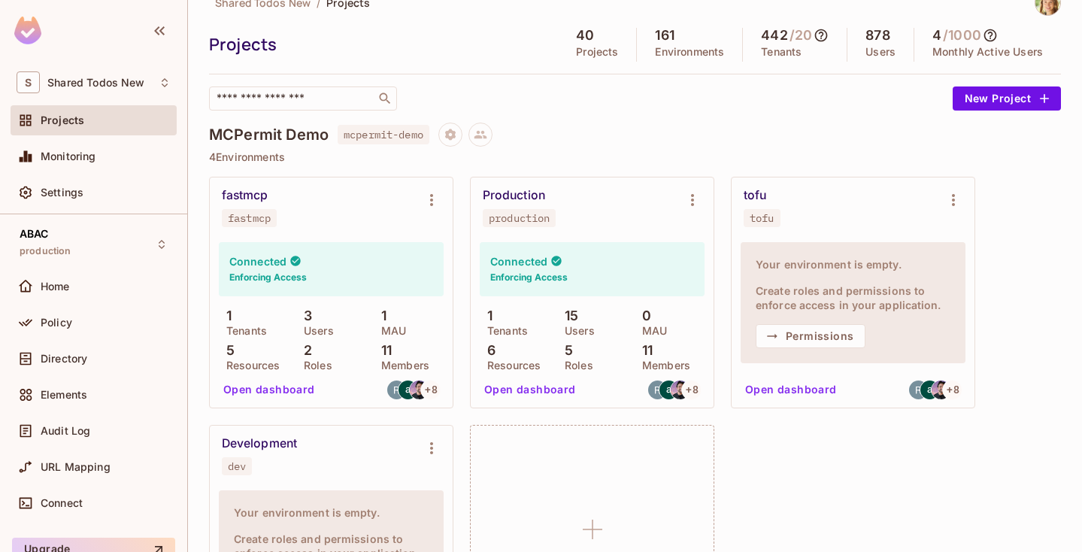
scroll to position [29, 0]
